Goal: Check status: Check status

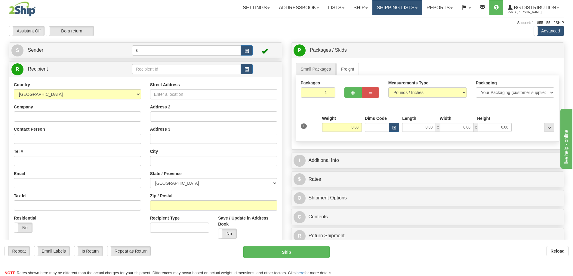
click at [398, 10] on link "Shipping lists" at bounding box center [397, 7] width 50 height 15
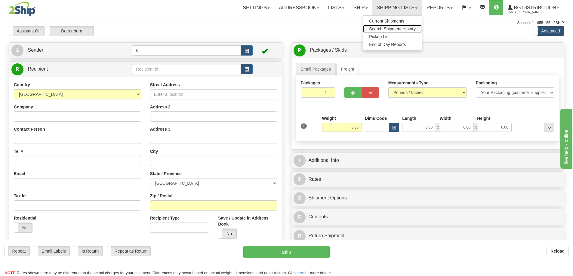
click at [389, 28] on span "Search Shipment History" at bounding box center [392, 28] width 47 height 5
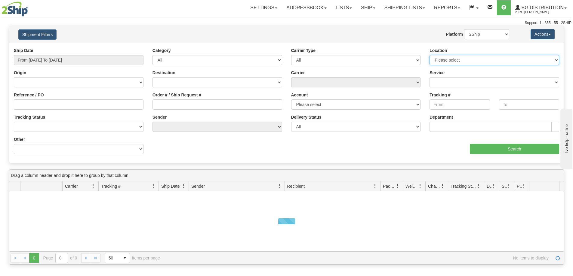
click at [454, 60] on select "Please select Ottawa K1B 3W7 Montreal Quebec City Winnipeg Toronto Burnaby" at bounding box center [494, 60] width 130 height 10
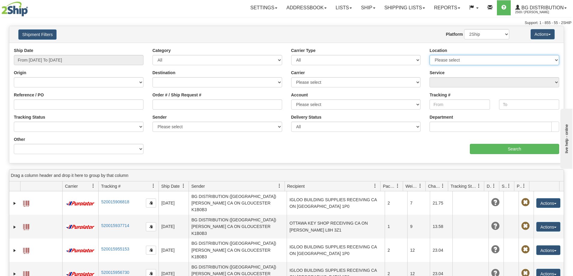
select select "6954"
click at [429, 56] on select "Please select Ottawa K1B 3W7 Montreal Quebec City Winnipeg Toronto Burnaby" at bounding box center [494, 60] width 130 height 10
click at [504, 150] on input "Search" at bounding box center [513, 149] width 89 height 10
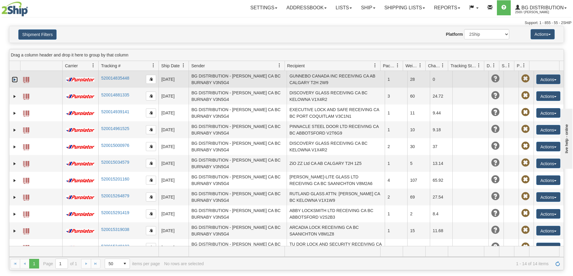
click at [14, 81] on link "Expand" at bounding box center [15, 80] width 6 height 6
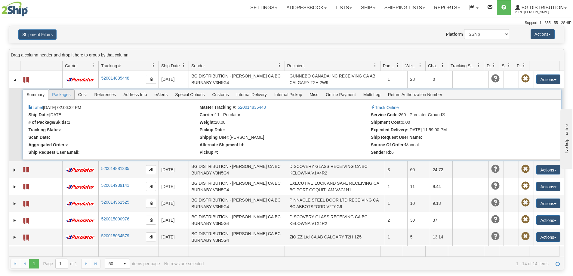
click at [66, 98] on span "Packages" at bounding box center [61, 95] width 26 height 10
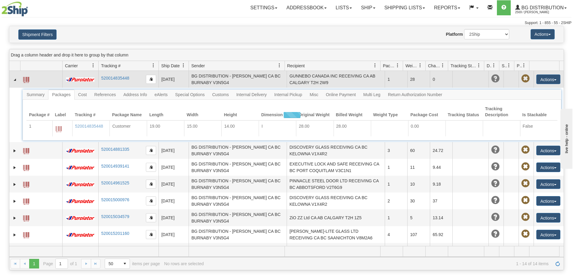
click at [26, 81] on span at bounding box center [26, 80] width 6 height 6
